Goal: Task Accomplishment & Management: Manage account settings

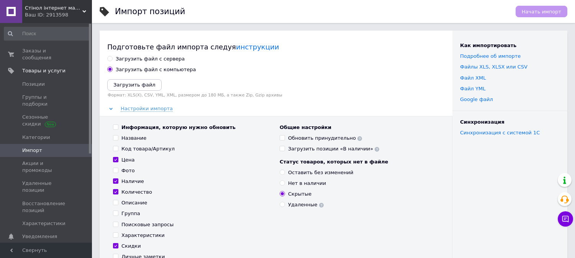
scroll to position [255, 0]
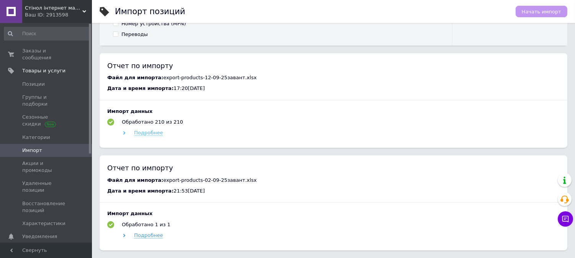
click at [154, 133] on span "Подробнее" at bounding box center [148, 133] width 29 height 6
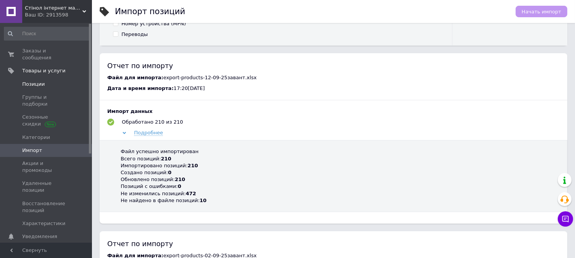
click at [45, 81] on span "Позиции" at bounding box center [46, 84] width 49 height 7
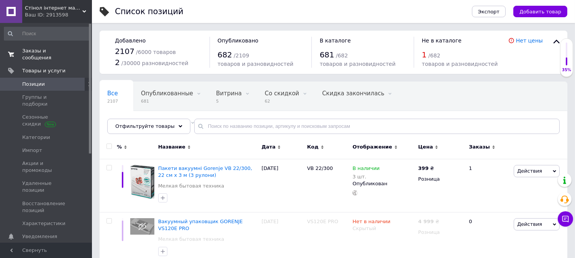
click at [39, 51] on span "Заказы и сообщения" at bounding box center [46, 55] width 49 height 14
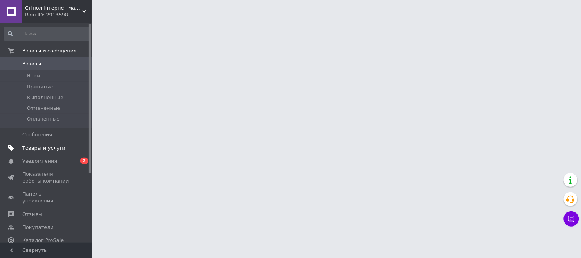
click at [41, 147] on span "Товары и услуги" at bounding box center [43, 148] width 43 height 7
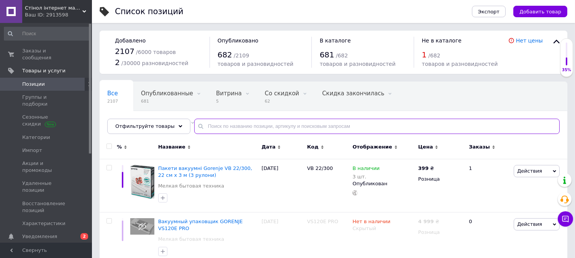
click at [228, 126] on input "text" at bounding box center [376, 126] width 365 height 15
paste input "Вентилятор ARDESTO FT-B25W"
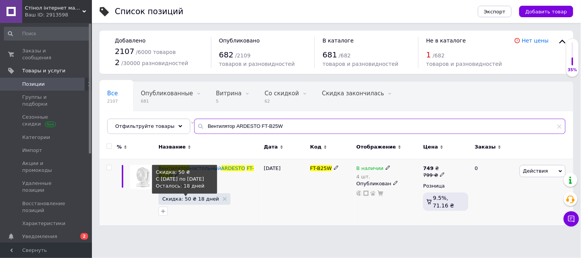
type input "Вентилятор ARDESTO FT-B25W"
click at [192, 198] on span "Скидка: 50 ₴ 18 дней" at bounding box center [190, 199] width 57 height 5
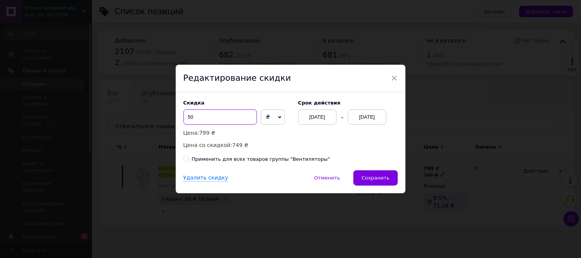
drag, startPoint x: 190, startPoint y: 117, endPoint x: 182, endPoint y: 115, distance: 8.3
click at [184, 115] on input "50" at bounding box center [221, 117] width 74 height 15
type input "100"
click at [372, 176] on span "Сохранить" at bounding box center [376, 178] width 28 height 6
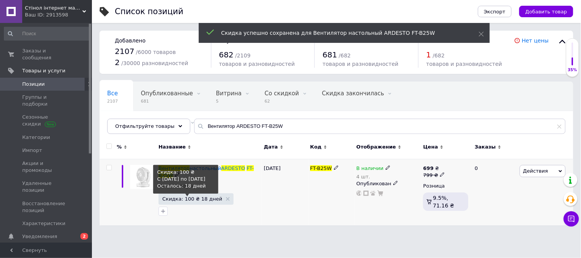
click at [179, 197] on span "Скидка: 100 ₴ 18 дней" at bounding box center [192, 199] width 60 height 5
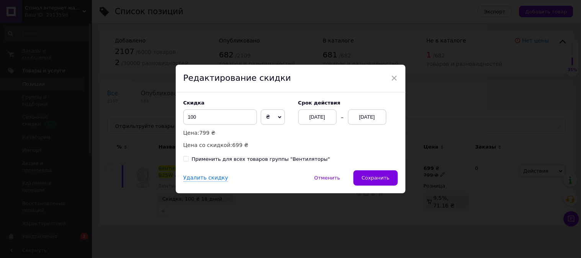
click at [318, 216] on div "× Редактирование скидки Скидка 100 ₴ % Цена: 799 ₴ Цена со скидкой: 699 ₴ Cрок …" at bounding box center [290, 129] width 581 height 258
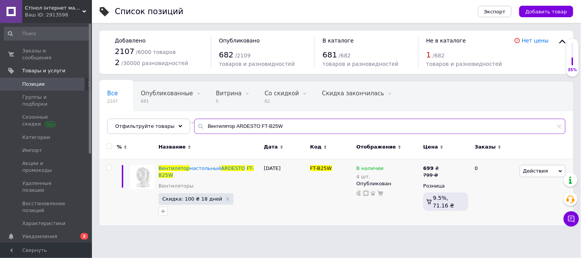
drag, startPoint x: 259, startPoint y: 128, endPoint x: 97, endPoint y: 126, distance: 161.3
click at [97, 126] on div "Список позиций Экспорт Добавить товар Добавлено 2107 / 6000 товаров 2 / 30000 р…" at bounding box center [336, 116] width 489 height 233
paste input "GRUNHELM GFS-1619"
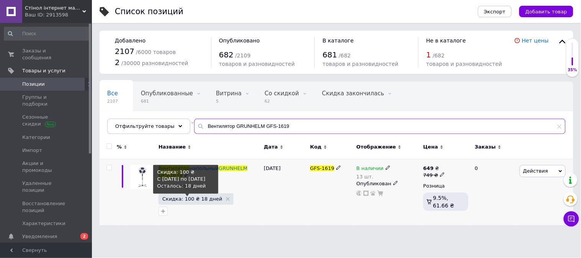
type input "Вентилятор GRUNHELM GFS-1619"
click at [189, 197] on span "Скидка: 100 ₴ 18 дней" at bounding box center [192, 199] width 60 height 5
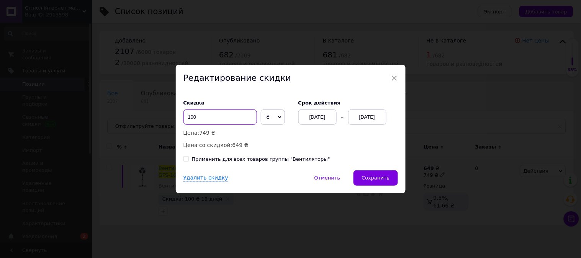
click at [192, 119] on input "100" at bounding box center [221, 117] width 74 height 15
type input "150"
click at [380, 175] on span "Сохранить" at bounding box center [376, 178] width 28 height 6
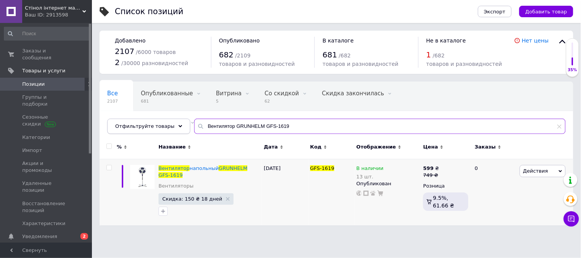
drag, startPoint x: 204, startPoint y: 125, endPoint x: 173, endPoint y: 121, distance: 30.8
click at [162, 121] on div "Отфильтруйте товары Вентилятор GRUNHELM GFS-1619" at bounding box center [336, 126] width 459 height 15
paste input "олодильник MIDEA MDRB593FGE02"
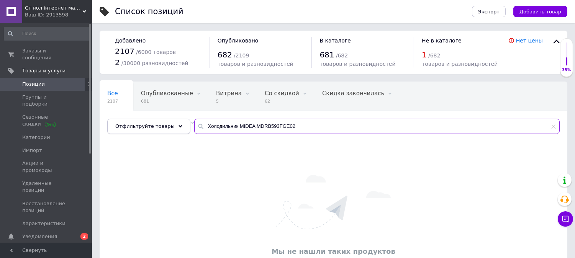
drag, startPoint x: 157, startPoint y: 128, endPoint x: 146, endPoint y: 126, distance: 11.7
click at [134, 126] on div "Отфильтруйте товары Холодильник MIDEA MDRB593FGE02" at bounding box center [333, 126] width 452 height 15
paste input "UA50UHD22T2S"
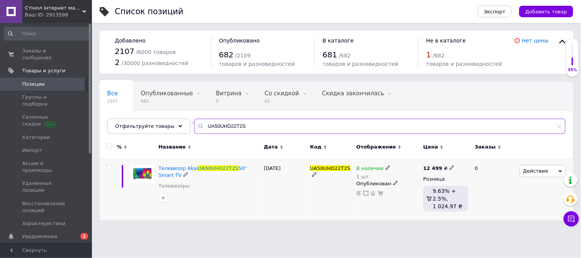
type input "UA50UHD22T2S"
click at [450, 168] on use at bounding box center [452, 168] width 4 height 4
click at [467, 159] on input "12499" at bounding box center [486, 159] width 58 height 15
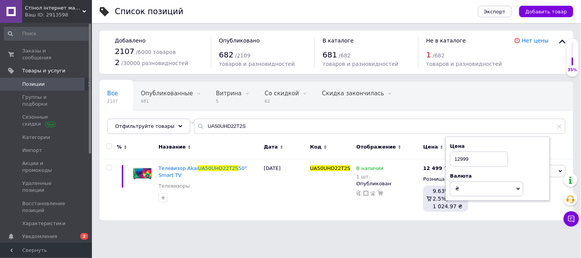
type input "12999"
click at [317, 205] on div "UA50UHD22T2S" at bounding box center [331, 190] width 46 height 62
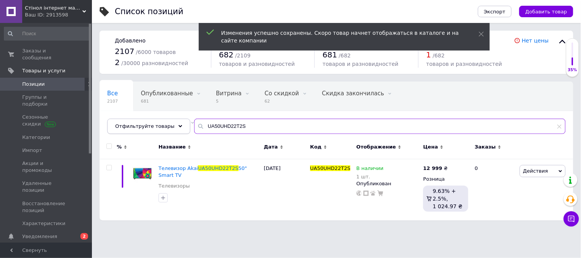
drag, startPoint x: 190, startPoint y: 125, endPoint x: 142, endPoint y: 122, distance: 48.3
click at [141, 122] on div "Отфильтруйте товары UA50UHD22T2S" at bounding box center [336, 126] width 459 height 15
paste input "50UHDT2WH24"
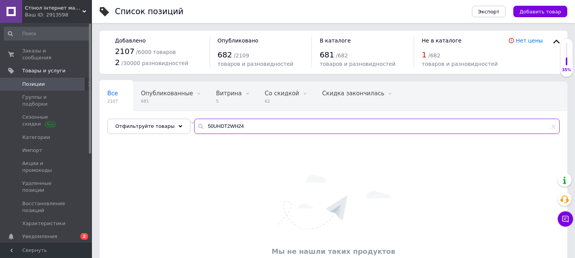
type input "50UHDT2WH24"
